Goal: Complete application form: Complete application form

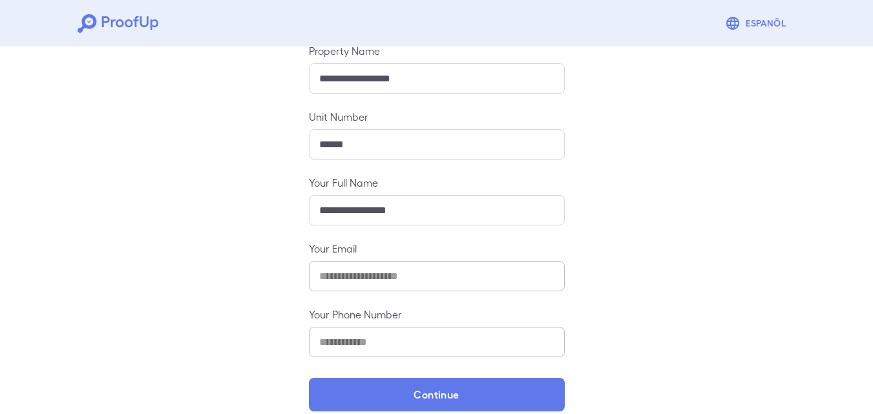
scroll to position [171, 0]
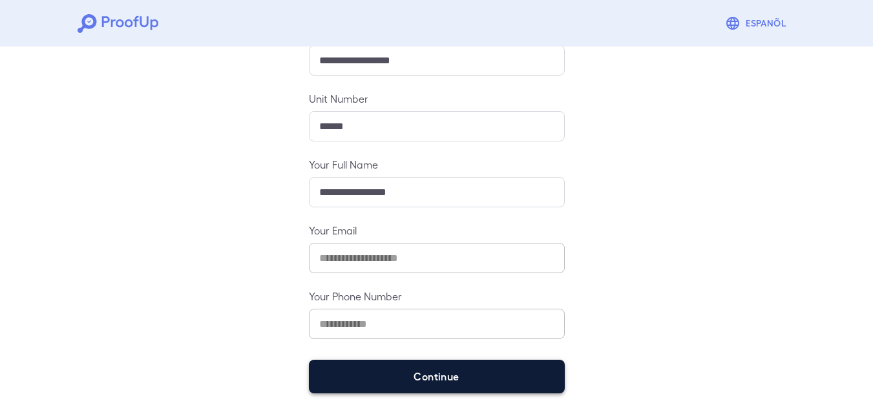
click at [431, 374] on button "Continue" at bounding box center [437, 377] width 256 height 34
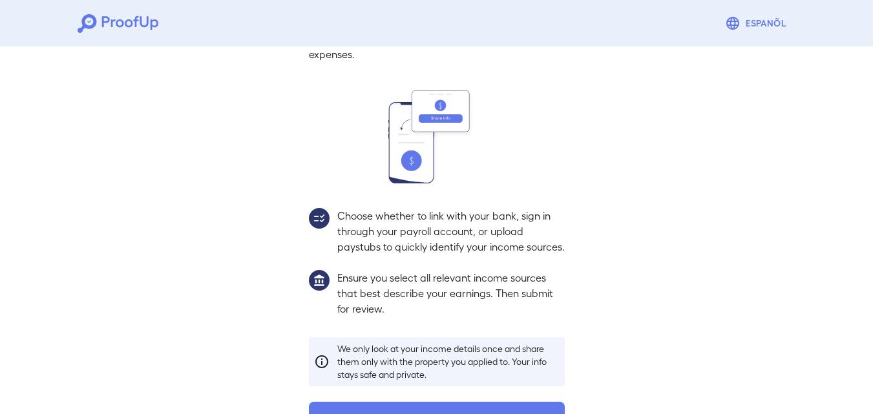
scroll to position [153, 0]
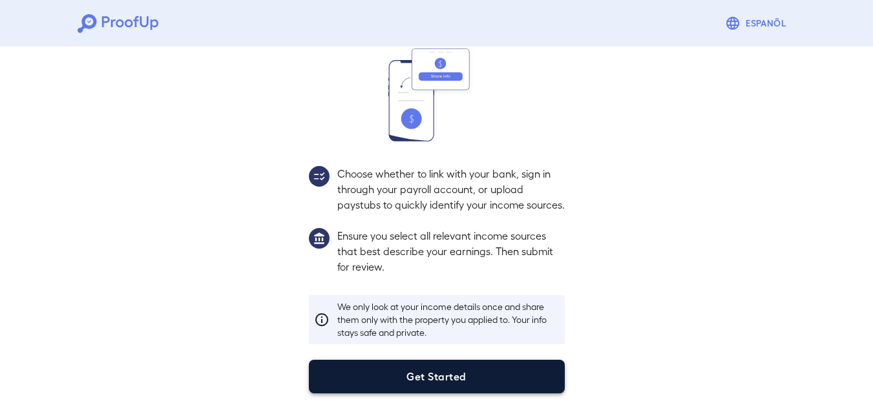
click at [453, 385] on button "Get Started" at bounding box center [437, 377] width 256 height 34
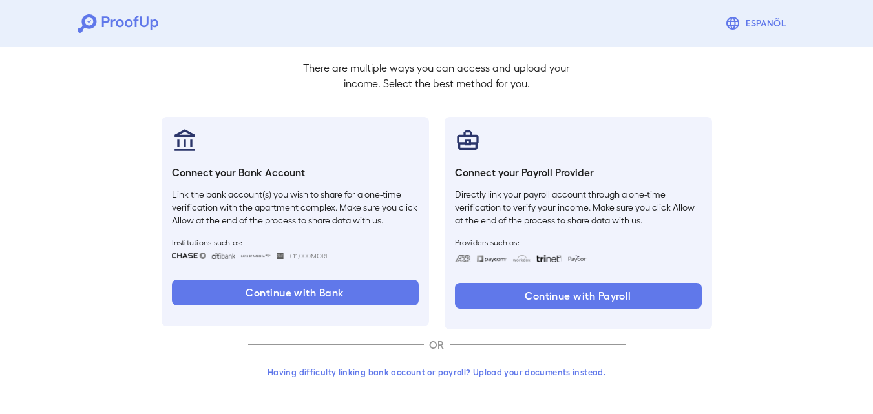
scroll to position [80, 0]
click at [480, 375] on button "Having difficulty linking bank account or payroll? Upload your documents instea…" at bounding box center [437, 372] width 378 height 23
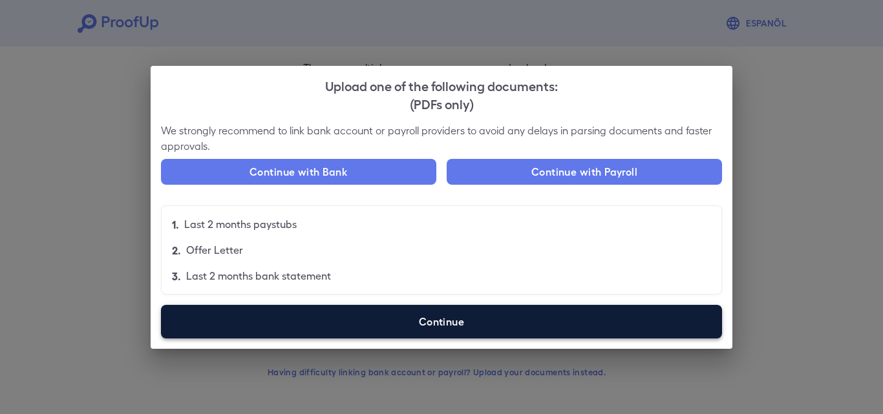
click at [472, 321] on label "Continue" at bounding box center [441, 322] width 561 height 34
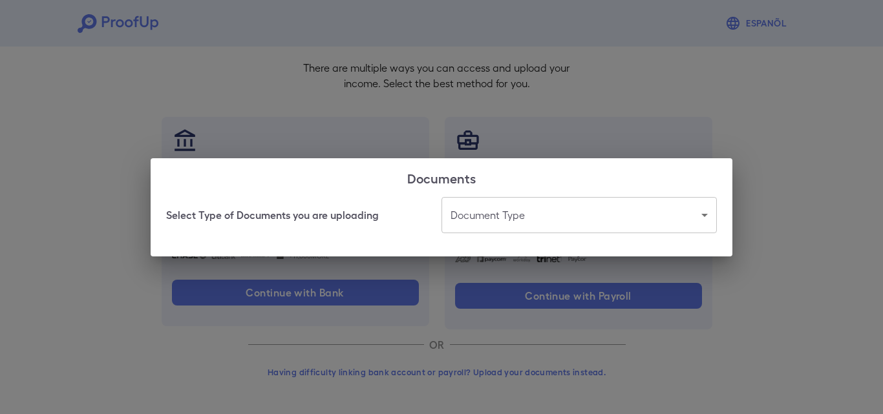
click at [485, 220] on body "Espanõl Go back How Would You Like to Verify Your Income? There are multiple wa…" at bounding box center [441, 167] width 883 height 494
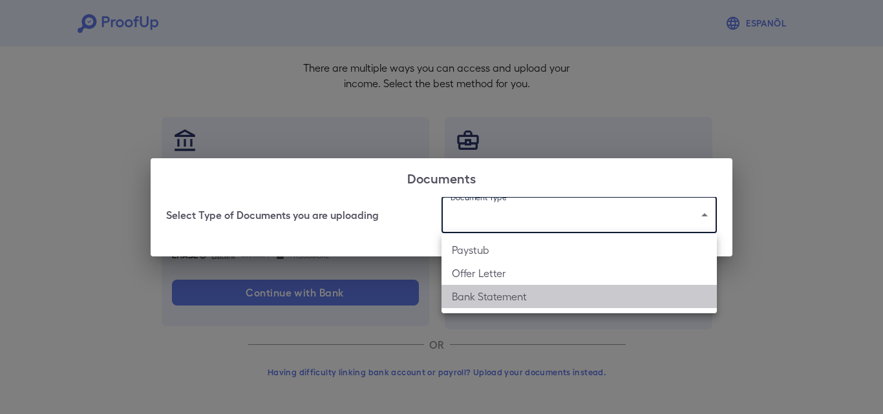
click at [486, 293] on li "Bank Statement" at bounding box center [579, 296] width 275 height 23
type input "**********"
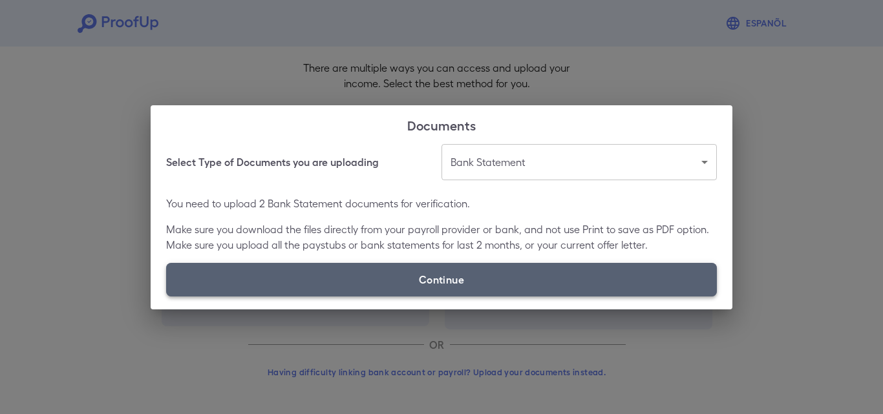
click at [477, 283] on label "Continue" at bounding box center [441, 280] width 551 height 34
click at [167, 296] on input "Continue" at bounding box center [166, 296] width 1 height 1
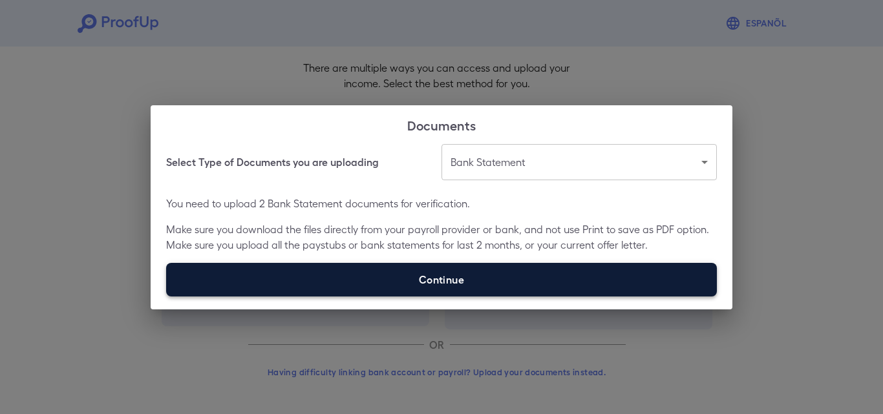
type input "**********"
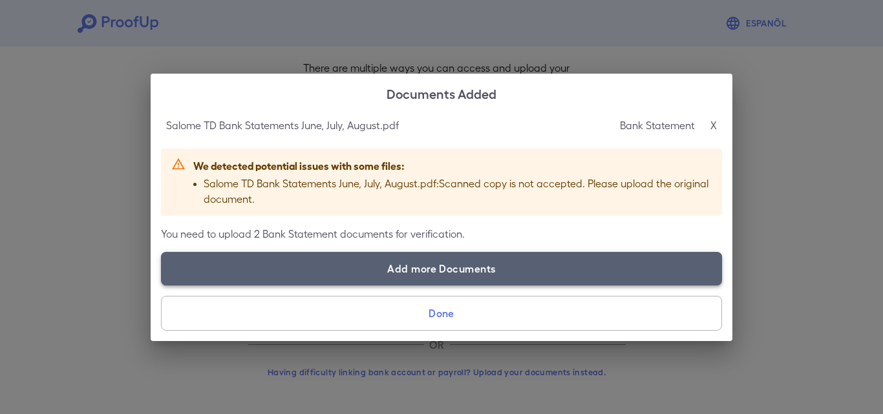
click at [469, 265] on label "Add more Documents" at bounding box center [441, 269] width 561 height 34
click at [162, 285] on input "Add more Documents" at bounding box center [161, 285] width 1 height 1
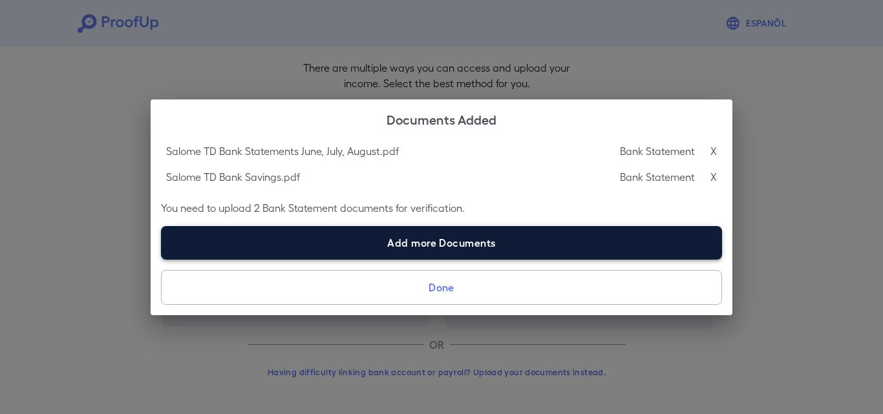
click at [408, 253] on label "Add more Documents" at bounding box center [441, 243] width 561 height 34
click at [162, 259] on input "Add more Documents" at bounding box center [161, 259] width 1 height 1
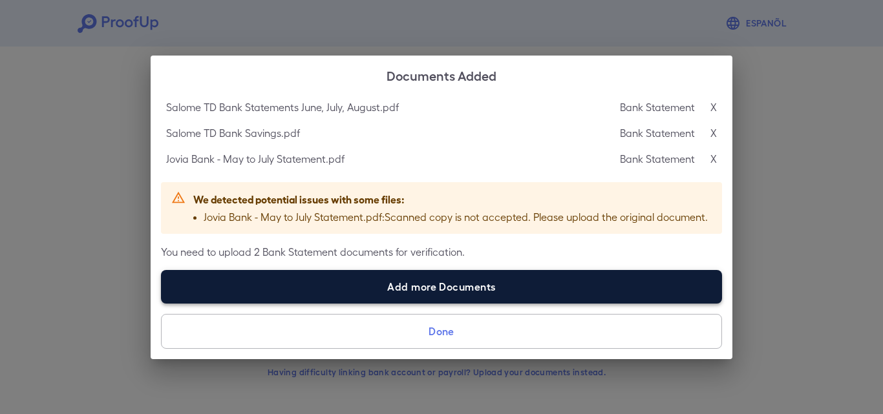
click at [451, 286] on label "Add more Documents" at bounding box center [441, 287] width 561 height 34
click at [162, 303] on input "Add more Documents" at bounding box center [161, 303] width 1 height 1
type input "**********"
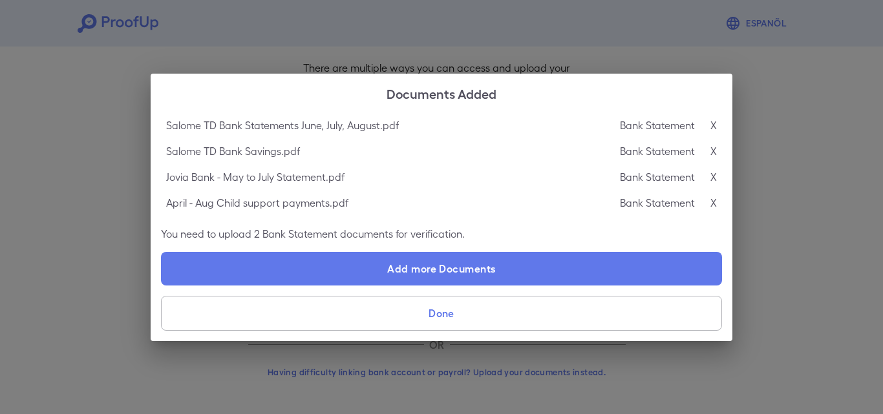
click at [716, 122] on p "X" at bounding box center [714, 126] width 6 height 16
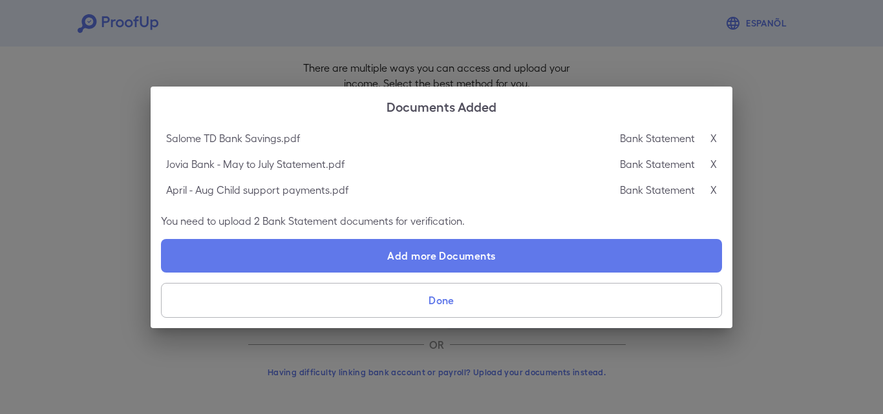
click at [718, 137] on div "Salome TD Bank Savings.pdf Bank Statement X" at bounding box center [441, 138] width 561 height 26
click at [714, 141] on p "X" at bounding box center [714, 139] width 6 height 16
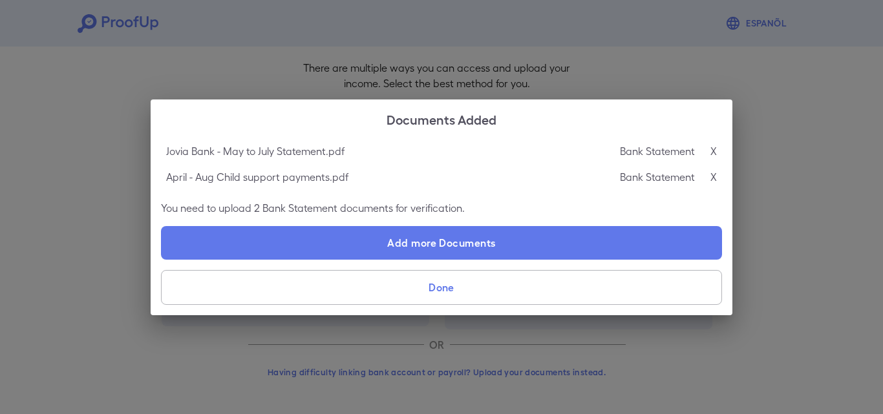
click at [713, 149] on p "X" at bounding box center [714, 152] width 6 height 16
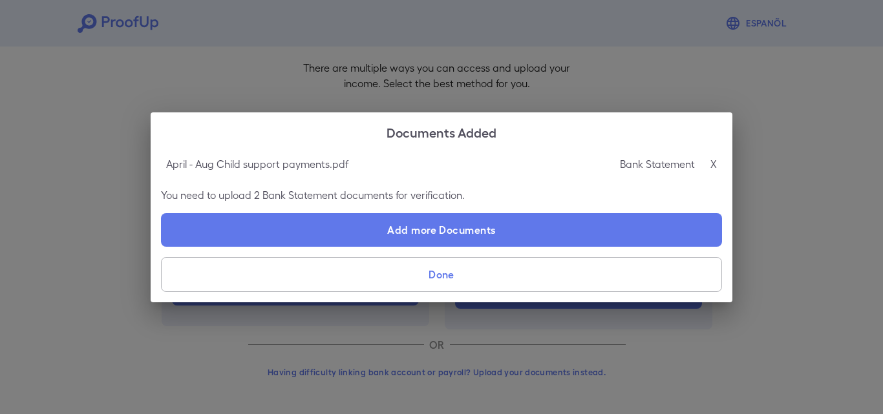
click at [714, 166] on p "X" at bounding box center [714, 164] width 6 height 16
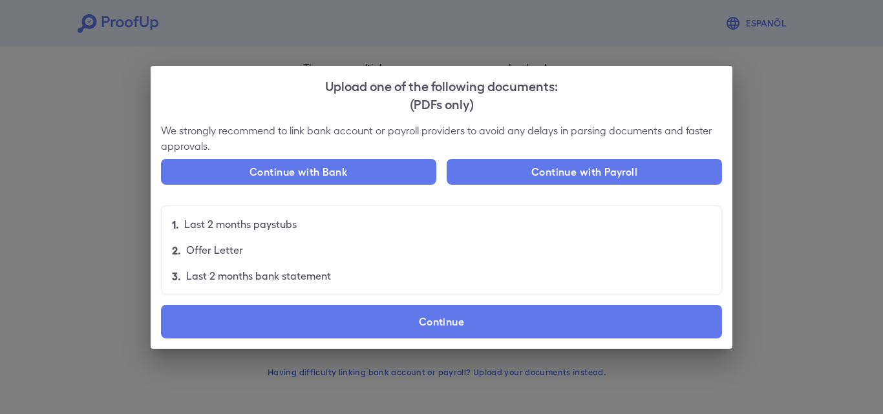
click at [107, 292] on div "Upload one of the following documents: (PDFs only) We strongly recommend to lin…" at bounding box center [441, 207] width 883 height 414
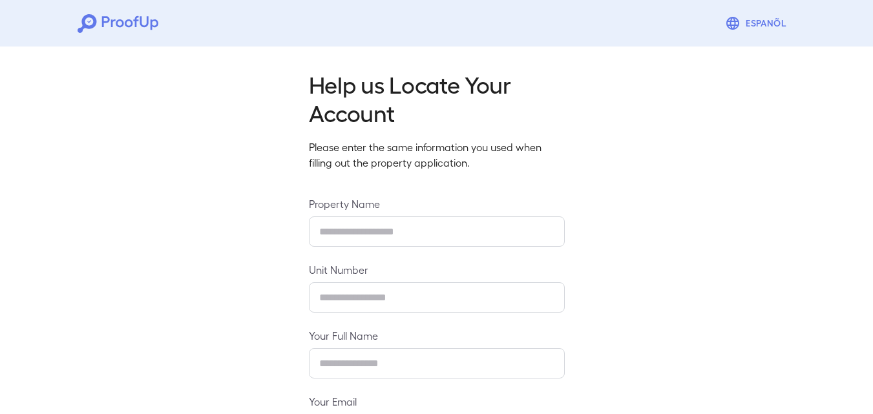
type input "**********"
type input "******"
type input "**********"
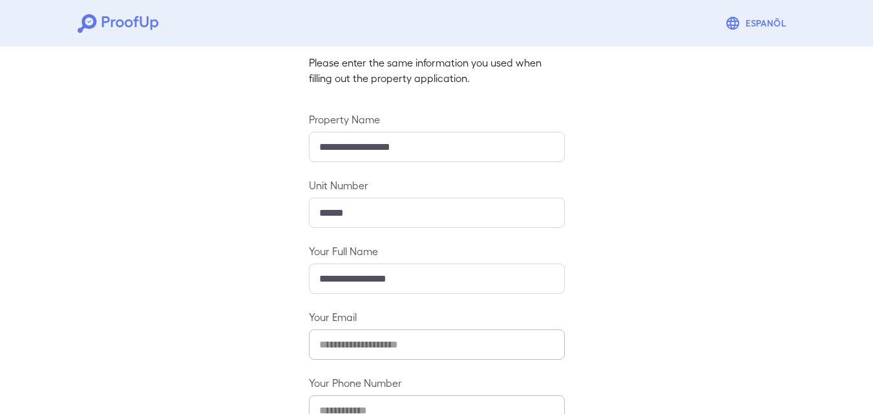
scroll to position [171, 0]
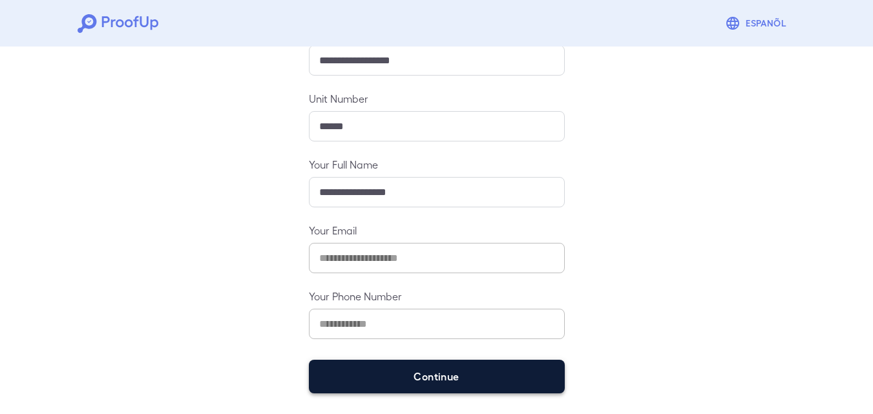
click at [420, 385] on button "Continue" at bounding box center [437, 377] width 256 height 34
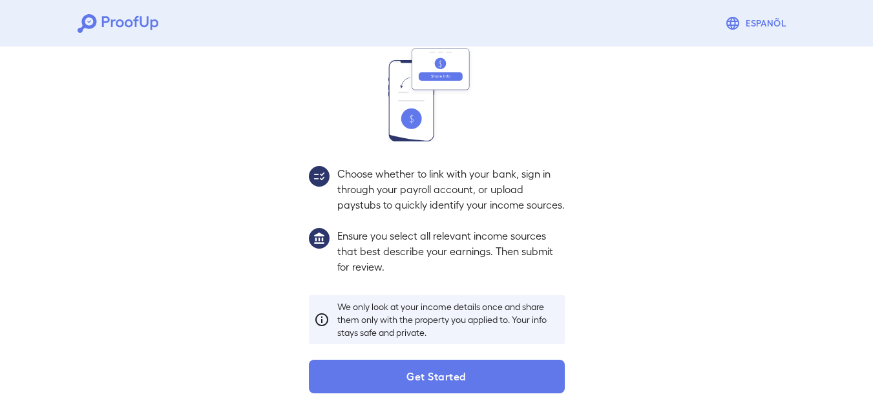
scroll to position [153, 0]
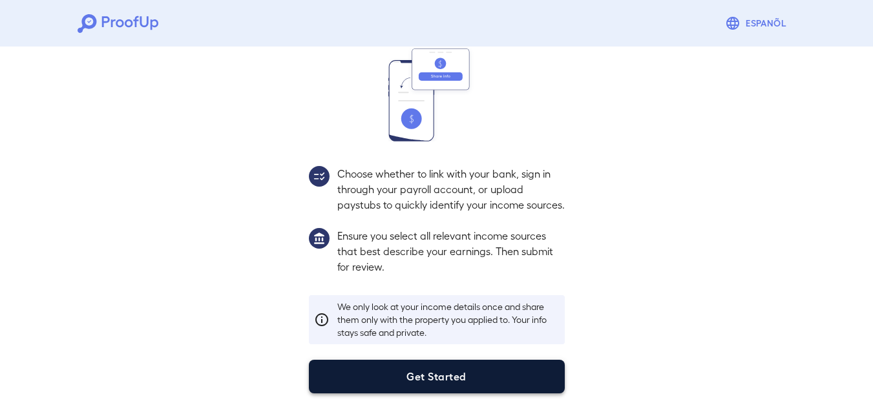
click at [425, 381] on button "Get Started" at bounding box center [437, 377] width 256 height 34
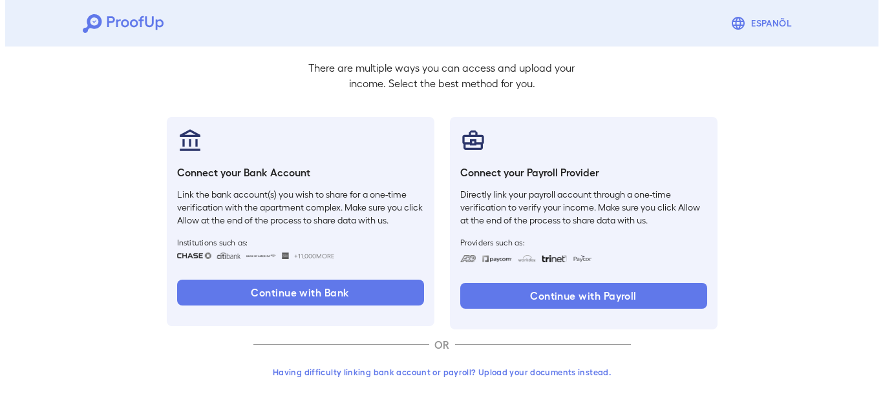
scroll to position [80, 0]
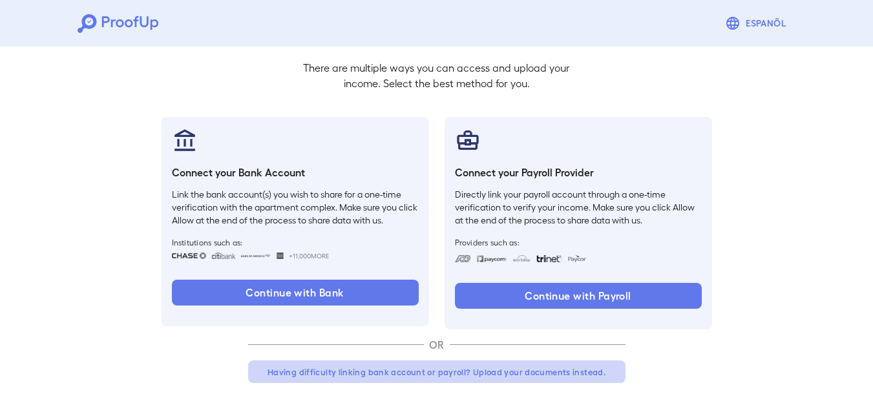
click at [443, 373] on button "Having difficulty linking bank account or payroll? Upload your documents instea…" at bounding box center [437, 372] width 378 height 23
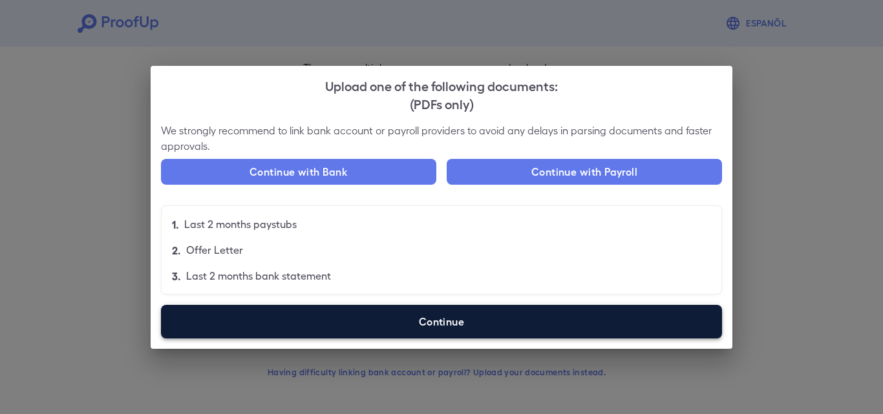
click at [464, 328] on label "Continue" at bounding box center [441, 322] width 561 height 34
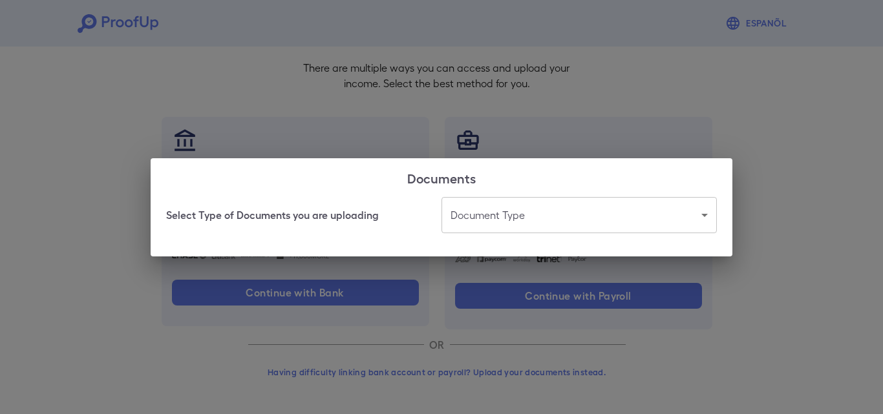
click at [493, 225] on body "Espanõl Go back How Would You Like to Verify Your Income? There are multiple wa…" at bounding box center [441, 167] width 883 height 494
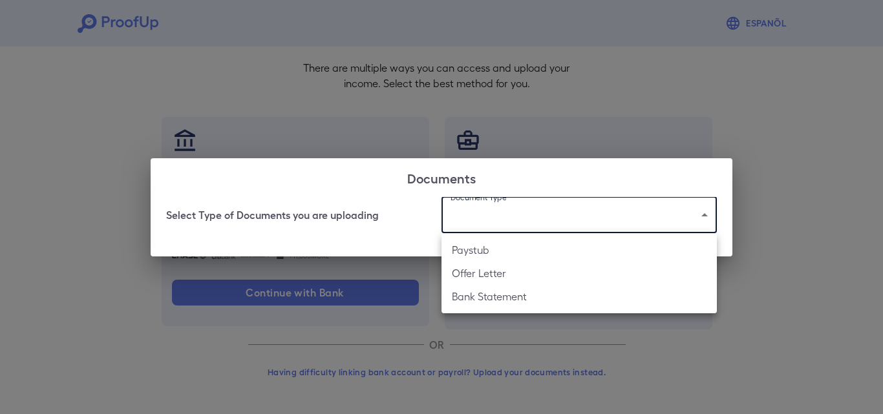
click at [490, 295] on li "Bank Statement" at bounding box center [579, 296] width 275 height 23
type input "**********"
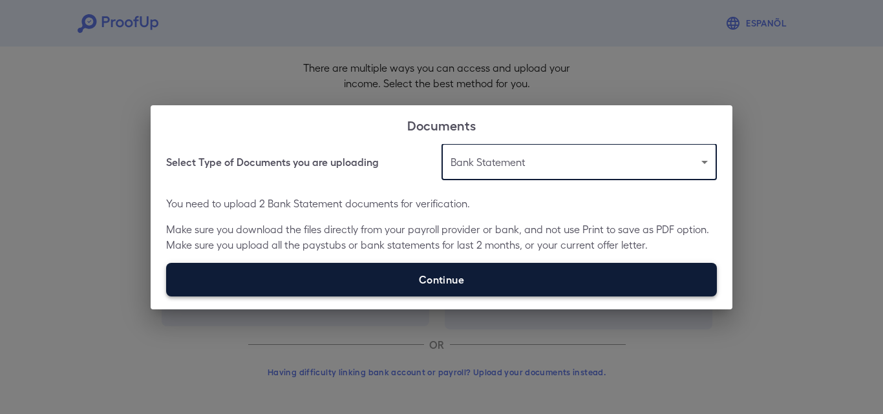
click at [438, 288] on label "Continue" at bounding box center [441, 280] width 551 height 34
click at [167, 296] on input "Continue" at bounding box center [166, 296] width 1 height 1
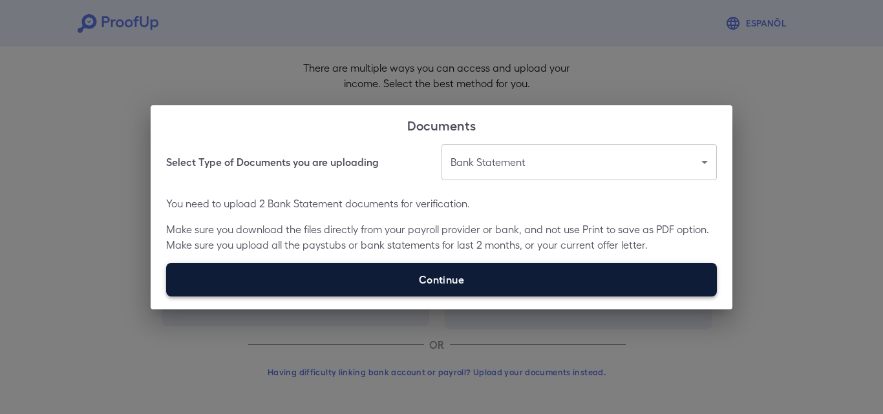
type input "**********"
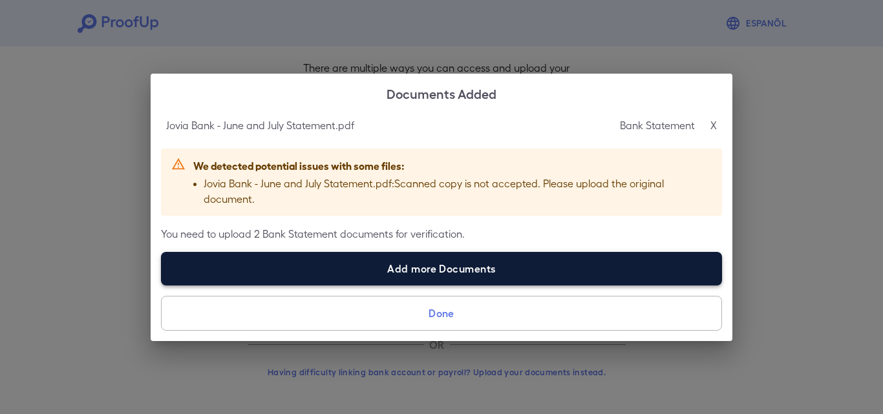
click at [440, 271] on label "Add more Documents" at bounding box center [441, 269] width 561 height 34
click at [162, 285] on input "Add more Documents" at bounding box center [161, 285] width 1 height 1
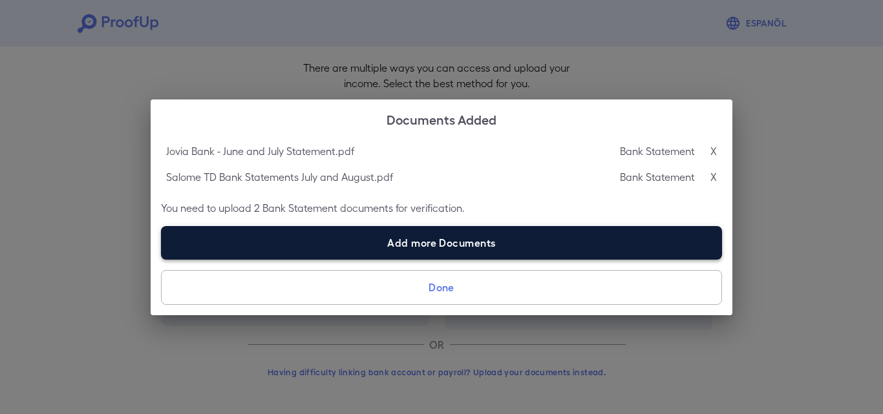
click at [440, 248] on label "Add more Documents" at bounding box center [441, 243] width 561 height 34
click at [162, 259] on input "Add more Documents" at bounding box center [161, 259] width 1 height 1
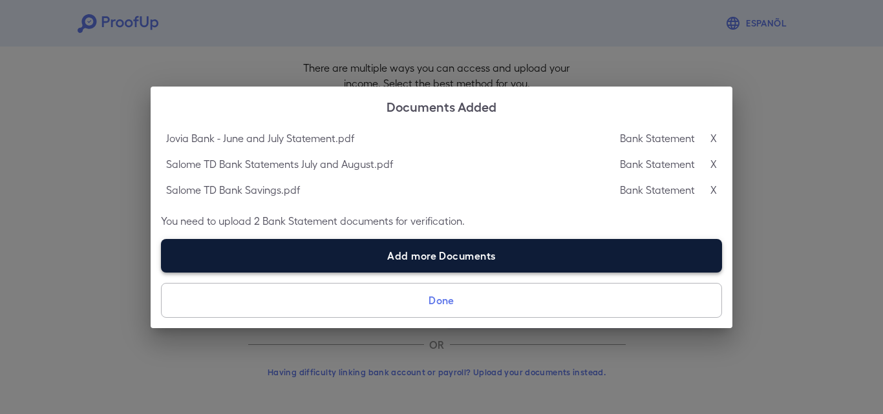
click at [434, 256] on label "Add more Documents" at bounding box center [441, 256] width 561 height 34
click at [162, 272] on input "Add more Documents" at bounding box center [161, 272] width 1 height 1
type input "**********"
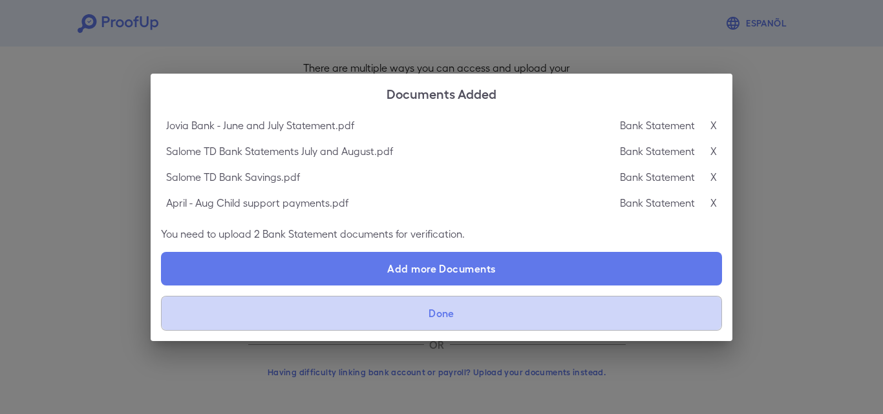
click at [437, 318] on button "Done" at bounding box center [441, 313] width 561 height 35
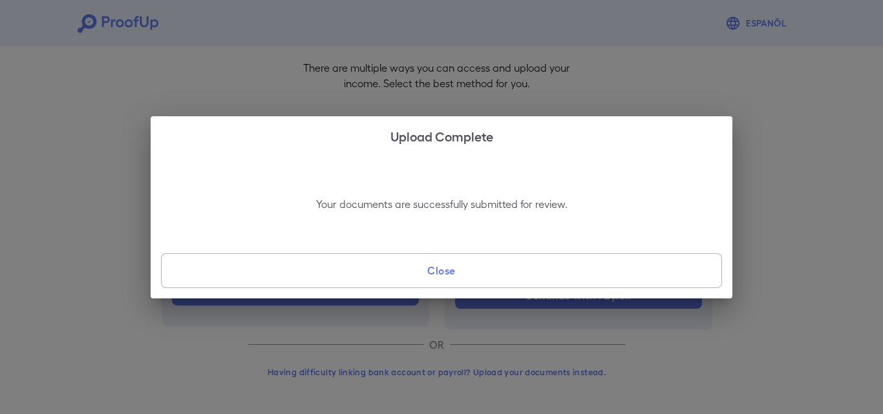
click at [432, 274] on button "Close" at bounding box center [441, 270] width 561 height 35
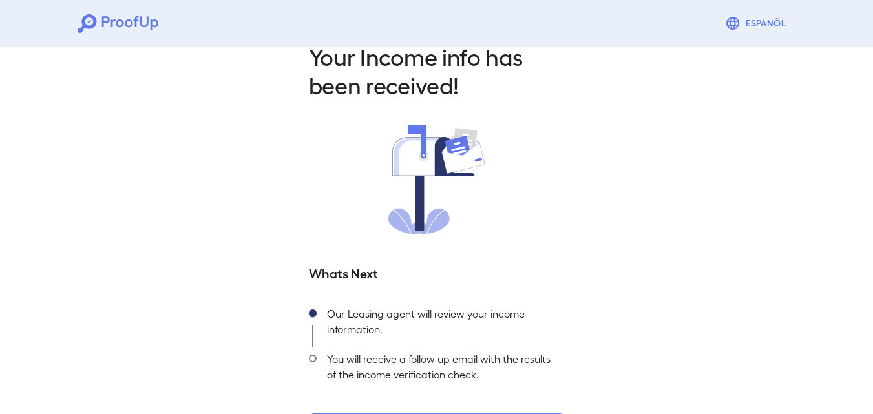
scroll to position [81, 0]
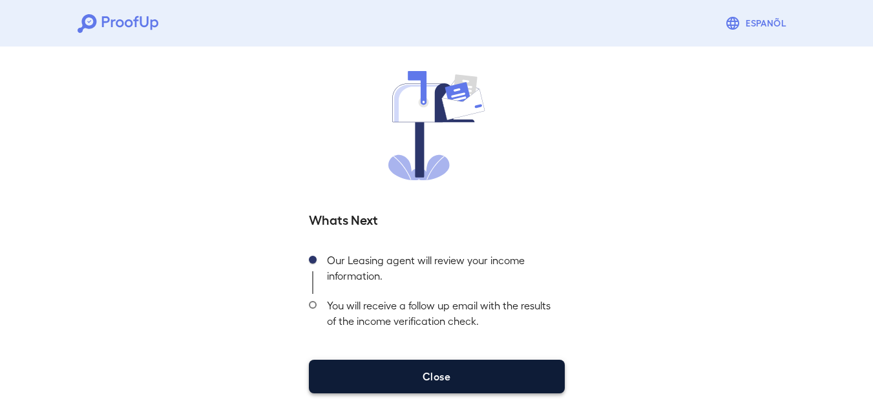
click at [444, 386] on button "Close" at bounding box center [437, 377] width 256 height 34
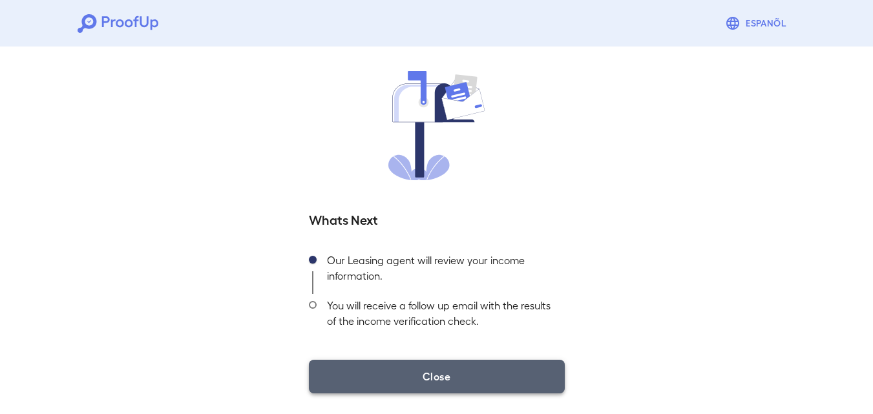
click at [445, 380] on button "Close" at bounding box center [437, 377] width 256 height 34
